Goal: Browse casually

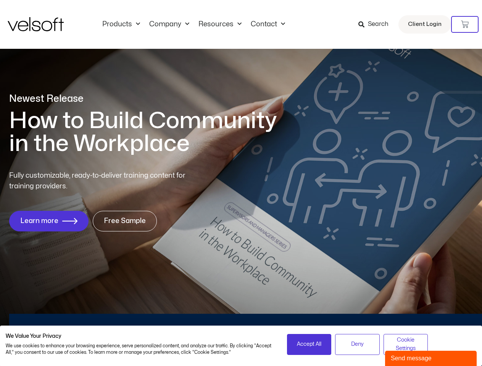
click at [241, 183] on div "Fully customizable, ready-to-deliver training content for training providers. L…" at bounding box center [240, 200] width 463 height 61
click at [465, 24] on icon at bounding box center [465, 25] width 8 height 8
click at [309, 344] on span "Accept All" at bounding box center [309, 344] width 24 height 8
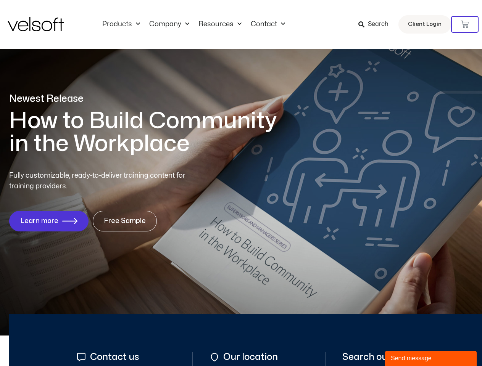
click at [431, 358] on div "Send message" at bounding box center [431, 358] width 80 height 9
